Goal: Navigation & Orientation: Go to known website

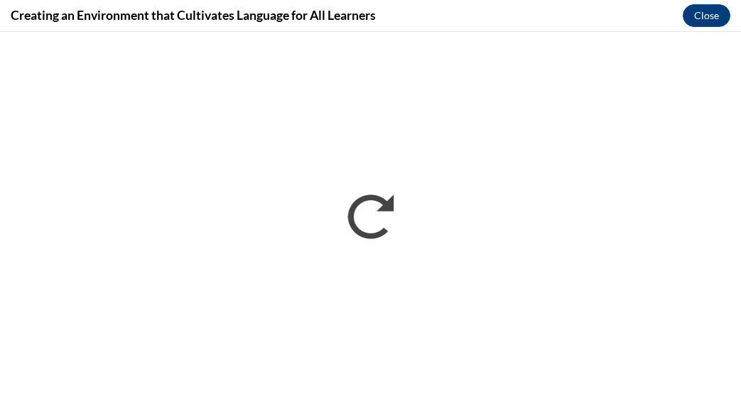
scroll to position [497, 0]
